Goal: Task Accomplishment & Management: Use online tool/utility

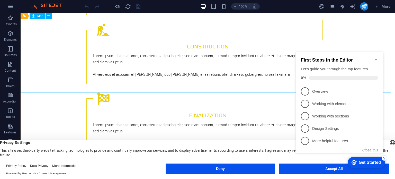
scroll to position [774, 0]
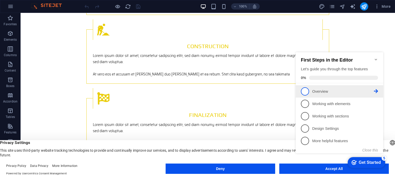
click at [305, 93] on span "1" at bounding box center [305, 91] width 8 height 8
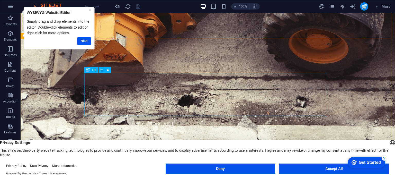
scroll to position [0, 0]
click at [87, 41] on link "Next" at bounding box center [84, 40] width 14 height 7
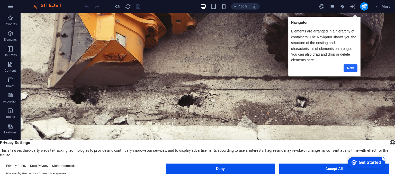
click at [352, 67] on link "Next" at bounding box center [350, 67] width 14 height 7
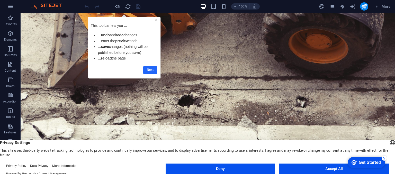
click at [150, 68] on link "Next" at bounding box center [150, 69] width 14 height 7
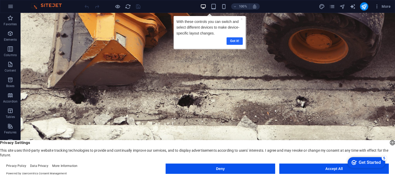
click at [239, 41] on link "Got it!" at bounding box center [234, 40] width 16 height 7
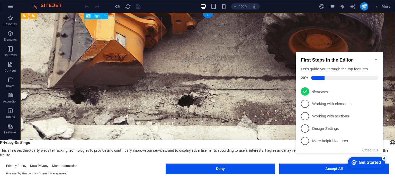
click at [104, 16] on icon at bounding box center [105, 15] width 3 height 5
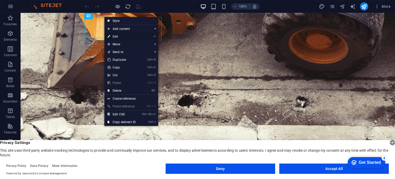
click at [113, 35] on link "⏎ Edit" at bounding box center [121, 37] width 34 height 8
select select "px"
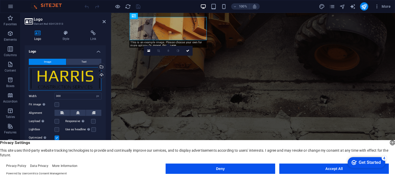
click at [57, 76] on div "Drag files here, click to choose files or select files from Files or our free s…" at bounding box center [65, 79] width 73 height 24
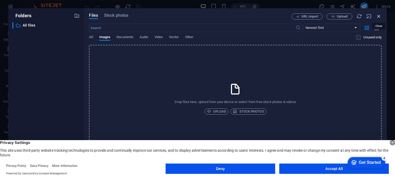
drag, startPoint x: 378, startPoint y: 15, endPoint x: 284, endPoint y: 5, distance: 94.5
click at [378, 15] on icon "button" at bounding box center [379, 16] width 6 height 6
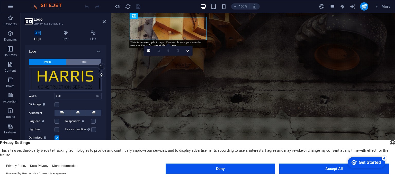
click at [83, 61] on span "Text" at bounding box center [84, 62] width 5 height 6
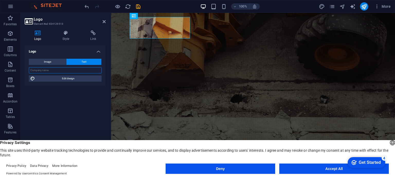
click at [67, 72] on input "text" at bounding box center [65, 70] width 73 height 6
type input "DMYT Group inc"
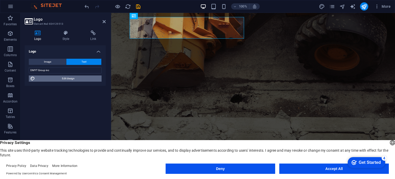
click at [73, 79] on span "Edit design" at bounding box center [69, 78] width 64 height 6
select select "rem"
select select "400"
select select "px"
select select "rem"
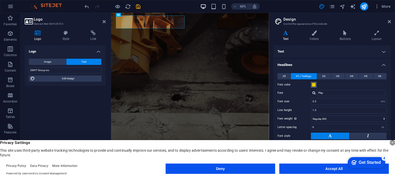
click at [314, 85] on span at bounding box center [314, 85] width 4 height 4
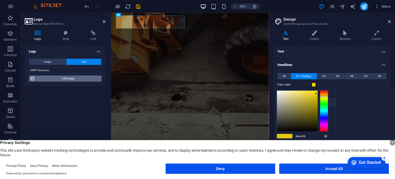
click at [69, 79] on span "Edit design" at bounding box center [69, 78] width 64 height 6
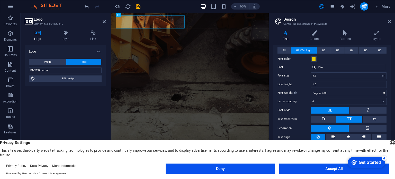
scroll to position [33, 0]
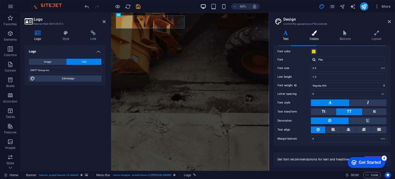
click at [316, 34] on icon at bounding box center [314, 32] width 28 height 5
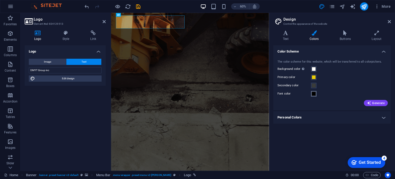
click at [314, 93] on span at bounding box center [314, 94] width 4 height 4
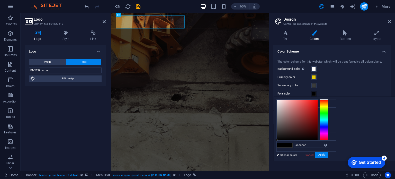
type input "#ab2727"
click at [318, 112] on div at bounding box center [297, 120] width 41 height 41
click at [328, 155] on button "Apply" at bounding box center [321, 154] width 13 height 6
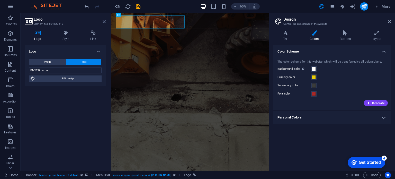
click at [103, 21] on icon at bounding box center [104, 22] width 3 height 4
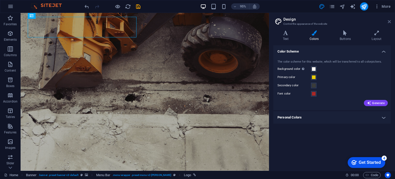
drag, startPoint x: 389, startPoint y: 21, endPoint x: 370, endPoint y: 7, distance: 23.8
click at [389, 21] on icon at bounding box center [389, 22] width 3 height 4
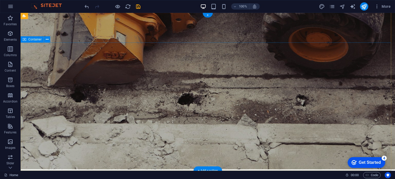
scroll to position [0, 0]
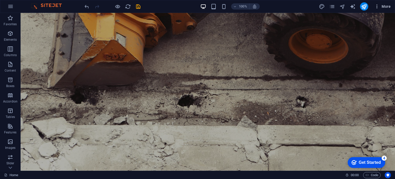
click at [0, 0] on span "More" at bounding box center [0, 0] width 0 height 0
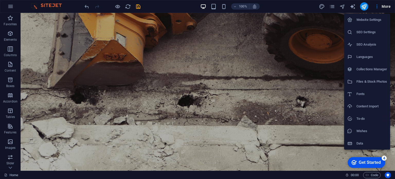
drag, startPoint x: 393, startPoint y: 35, endPoint x: 395, endPoint y: 31, distance: 4.6
click at [393, 34] on div at bounding box center [197, 89] width 395 height 179
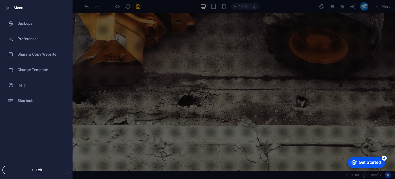
click at [36, 169] on span "Exit" at bounding box center [36, 170] width 59 height 4
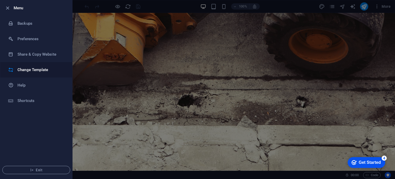
click at [35, 68] on h6 "Change Template" at bounding box center [41, 70] width 48 height 6
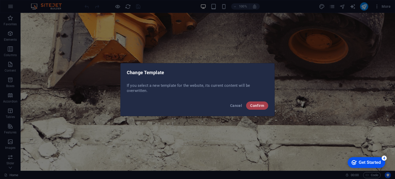
click at [254, 103] on span "Confirm" at bounding box center [257, 105] width 14 height 4
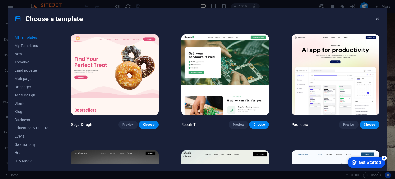
click at [379, 19] on icon "button" at bounding box center [377, 19] width 6 height 6
